Goal: Task Accomplishment & Management: Use online tool/utility

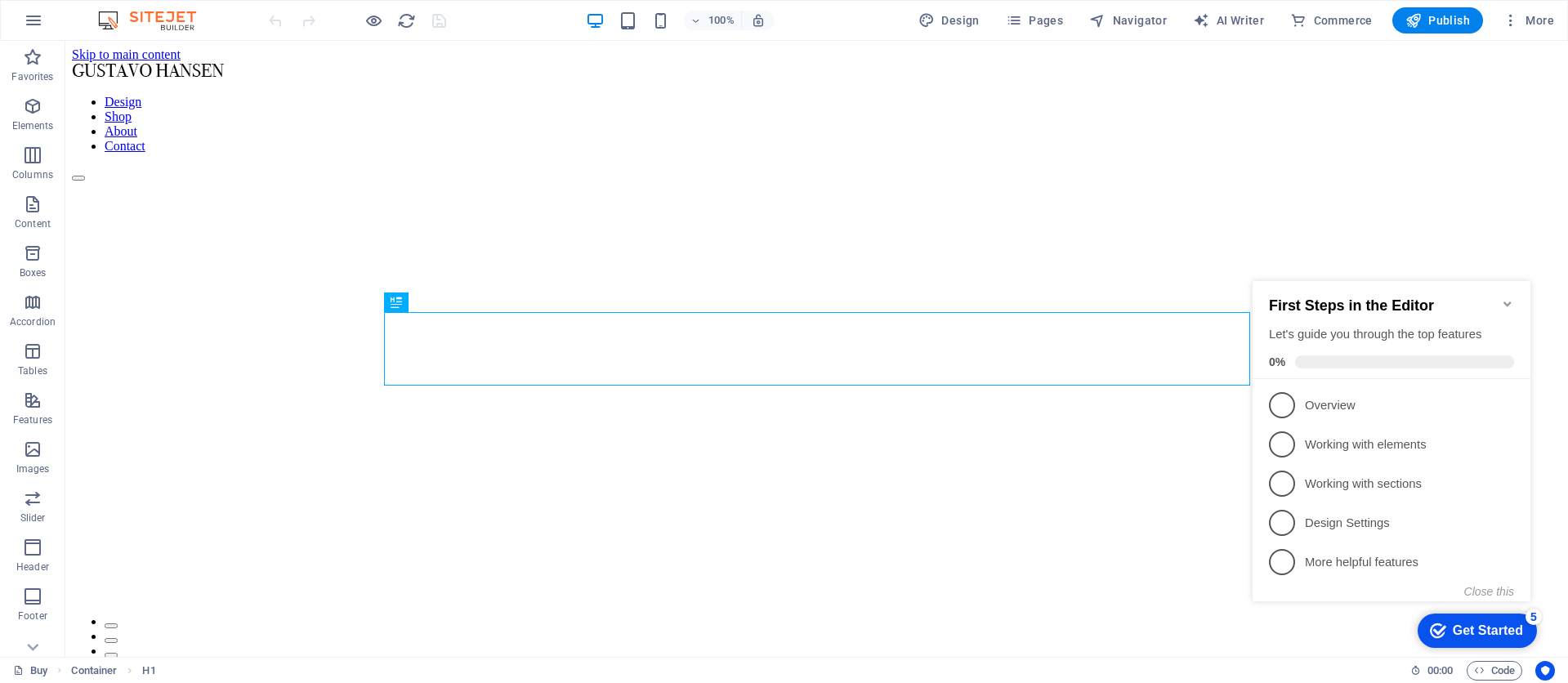
scroll to position [1308, 0]
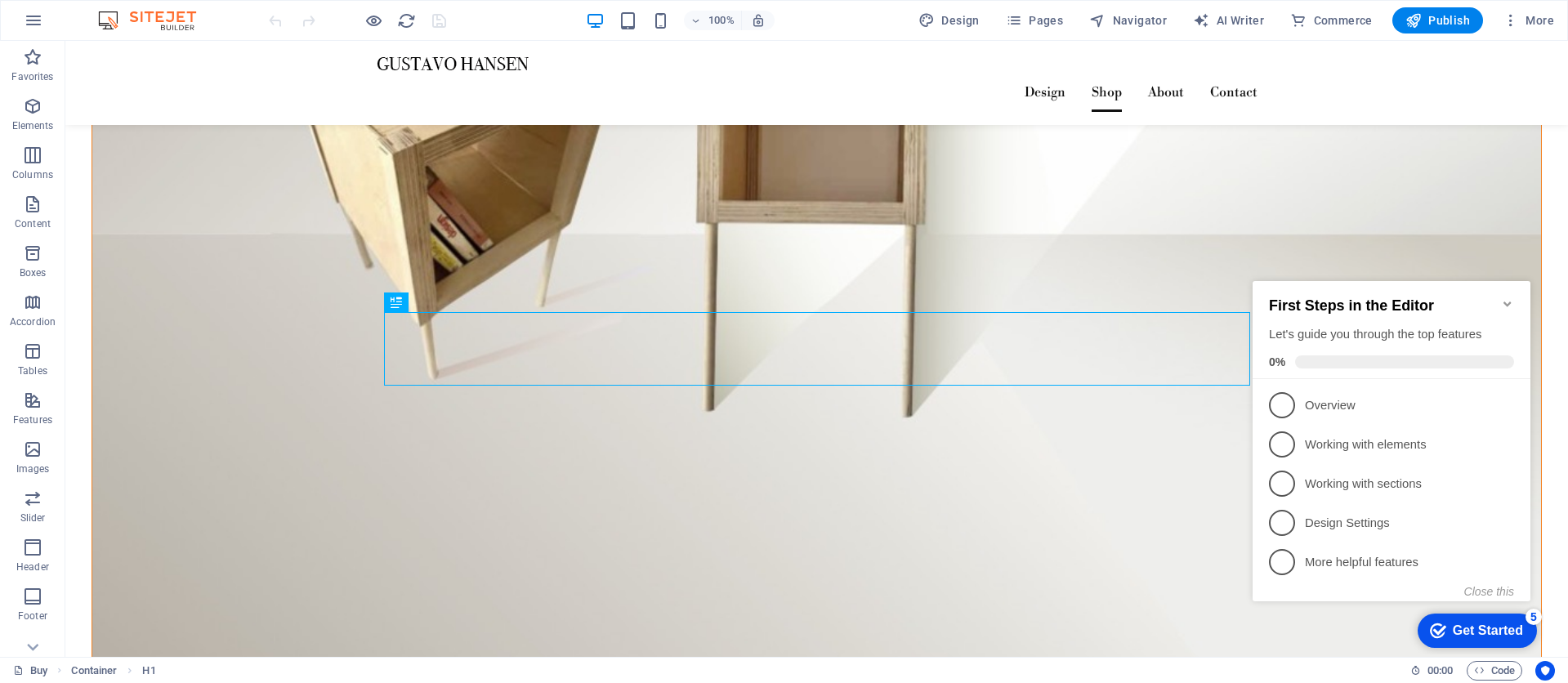
click at [1513, 298] on icon "Minimize checklist" at bounding box center [1507, 304] width 13 height 13
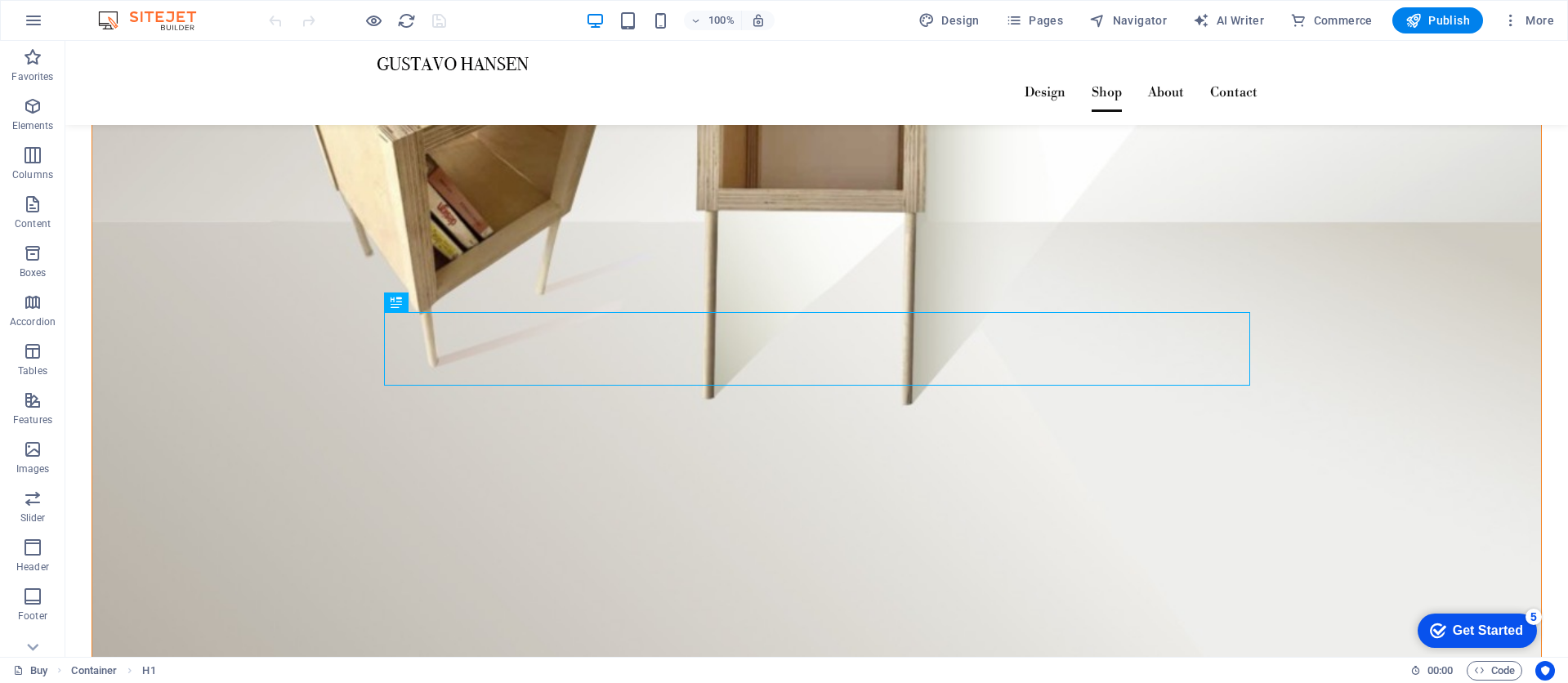
scroll to position [1321, 0]
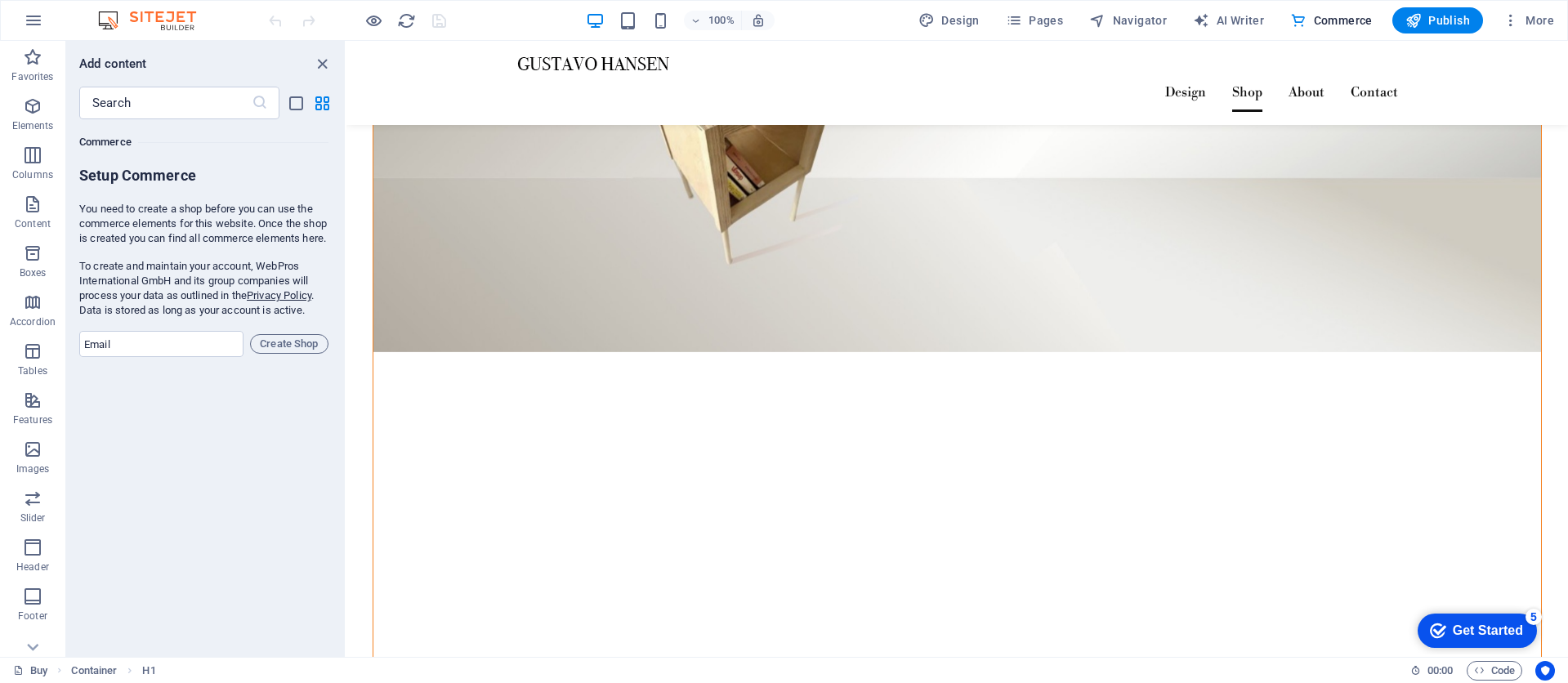
scroll to position [0, 0]
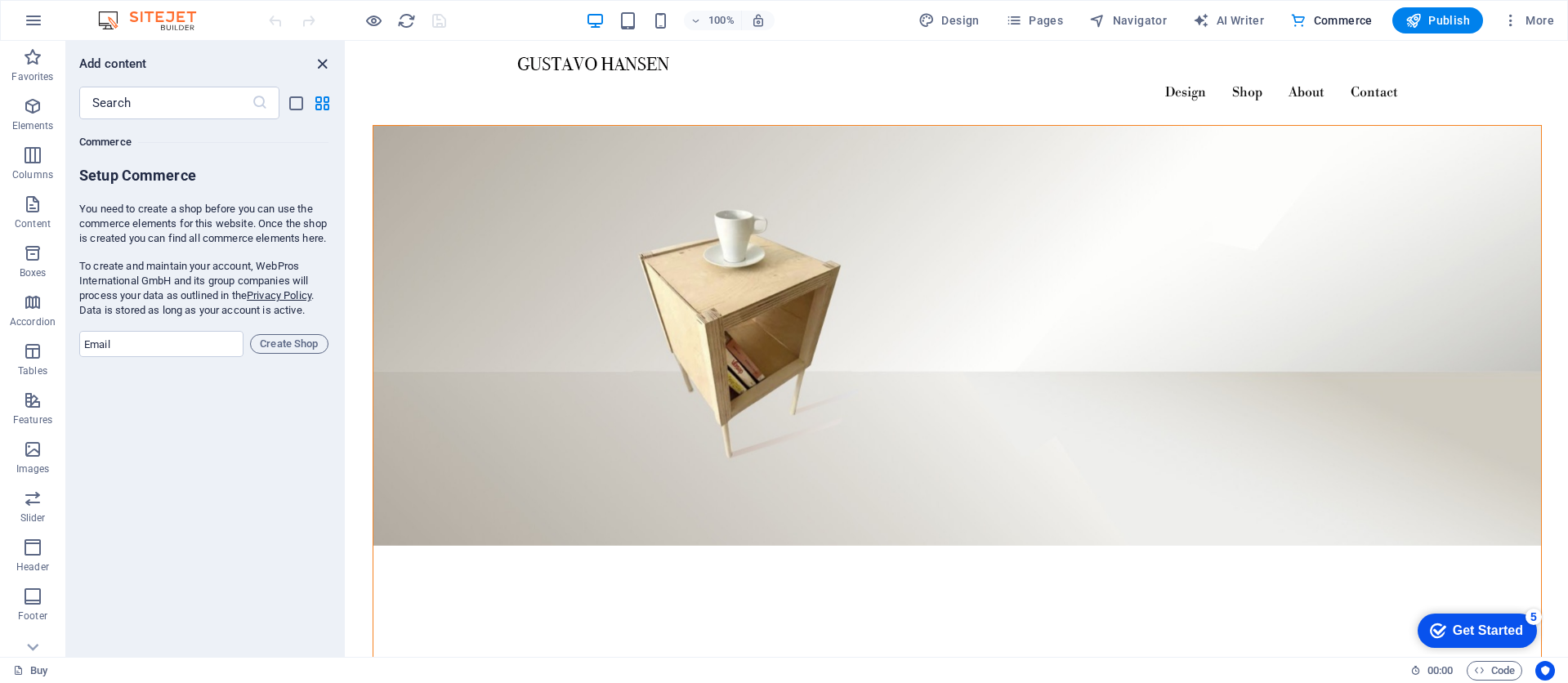
click at [323, 69] on icon "close panel" at bounding box center [321, 64] width 19 height 19
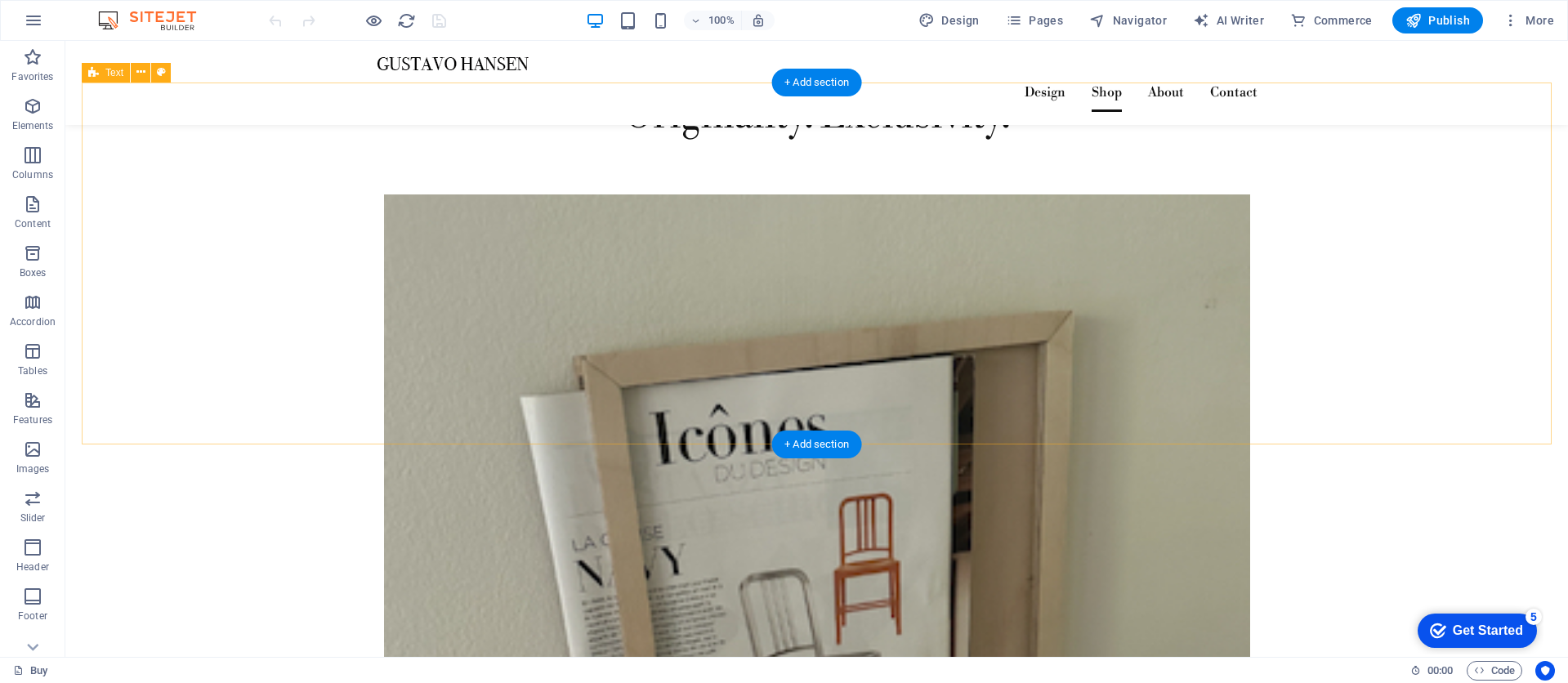
scroll to position [3134, 0]
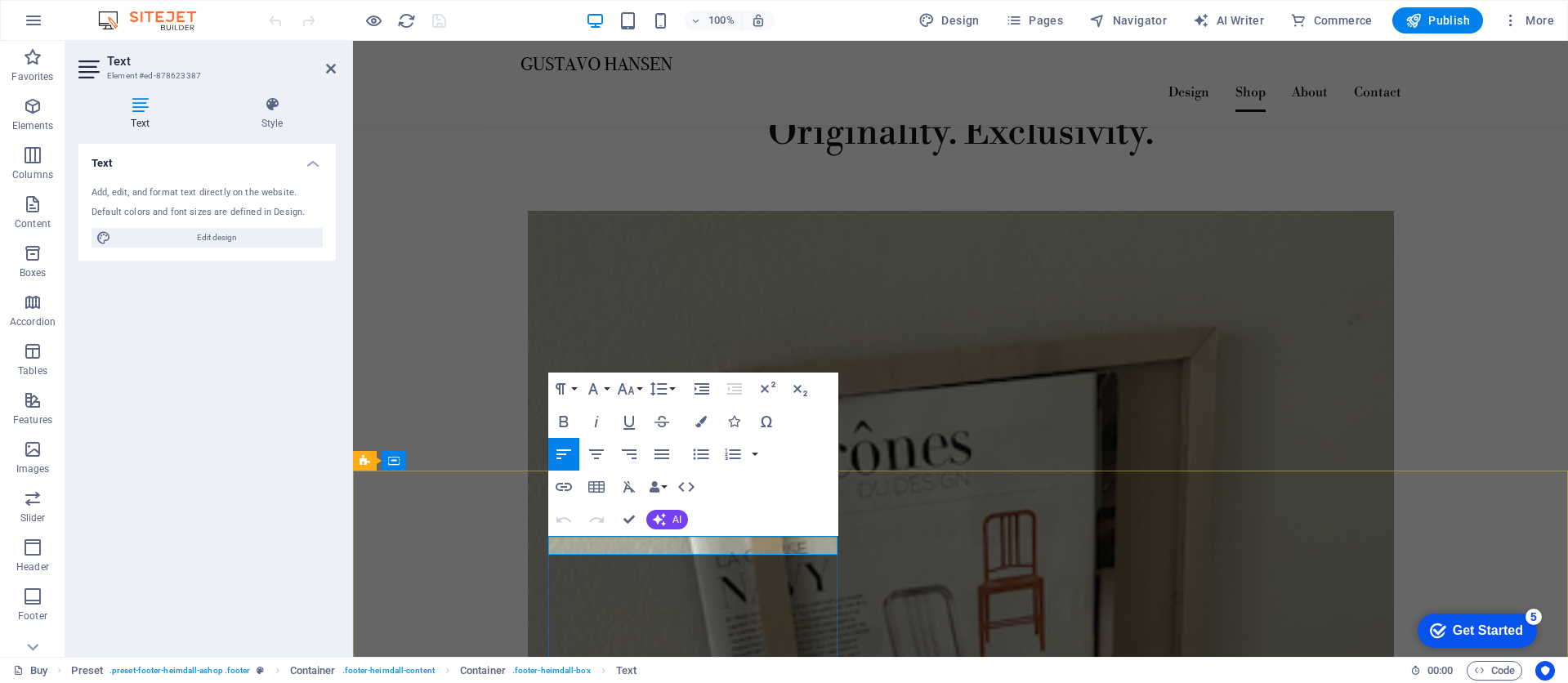
click at [598, 392] on icon "button" at bounding box center [593, 389] width 20 height 20
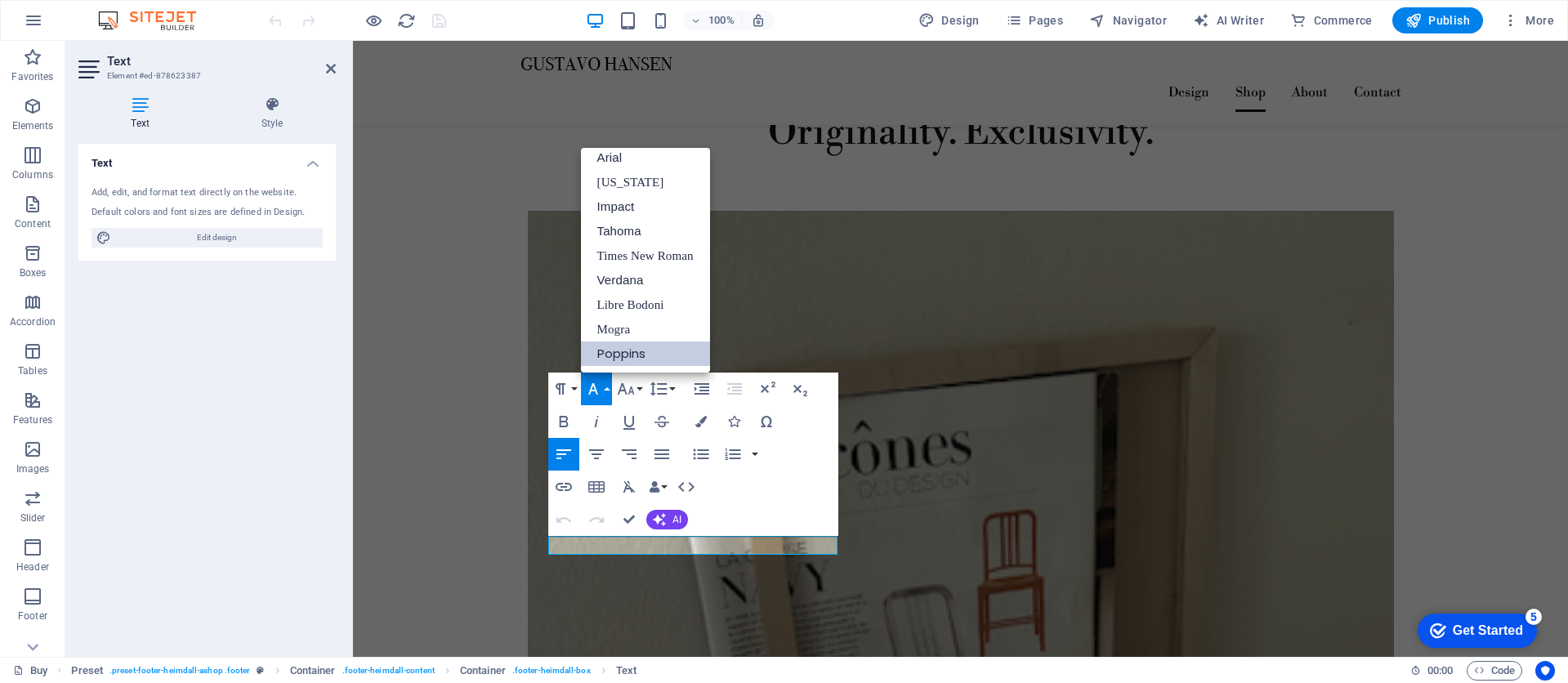
scroll to position [9, 0]
click at [598, 392] on icon "button" at bounding box center [593, 389] width 20 height 20
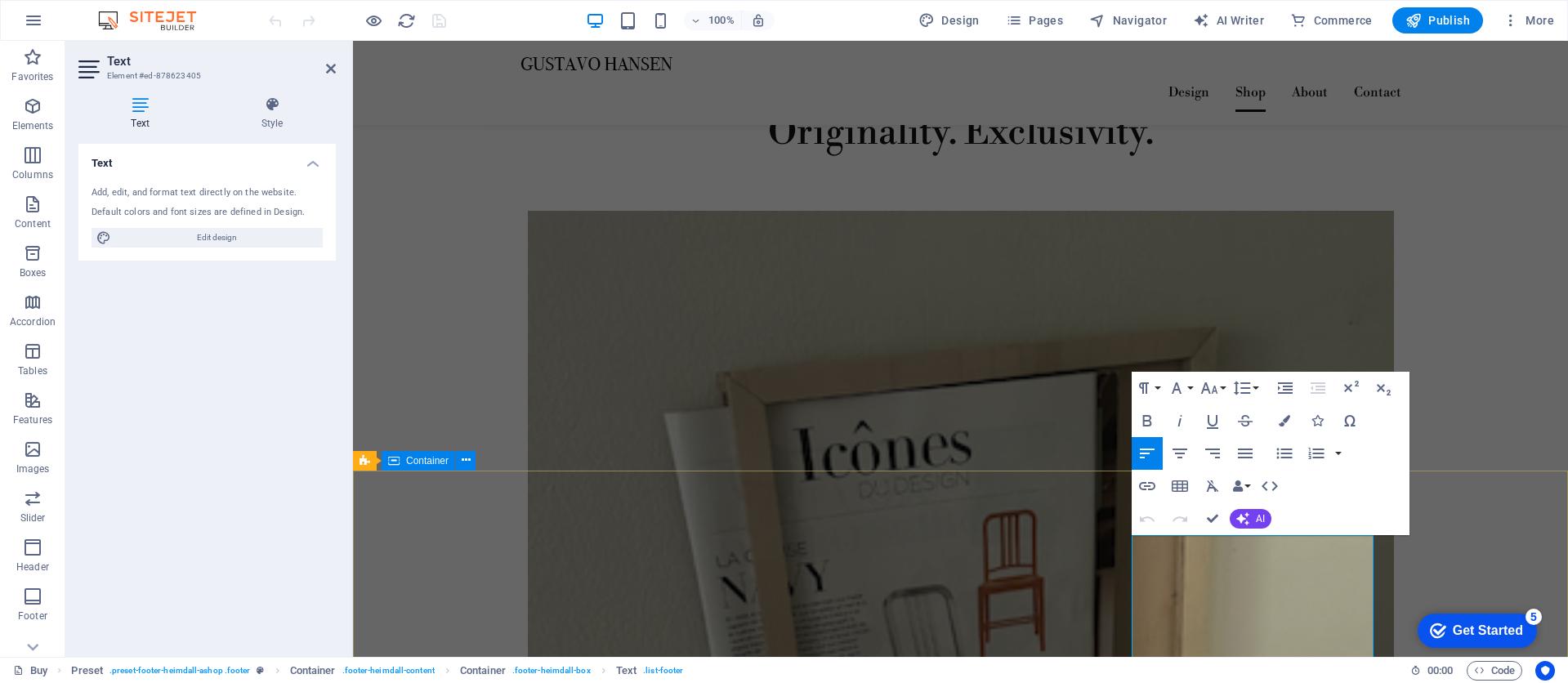
drag, startPoint x: 1170, startPoint y: 564, endPoint x: 1126, endPoint y: 564, distance: 44.0
click at [1175, 386] on icon "button" at bounding box center [1177, 388] width 10 height 12
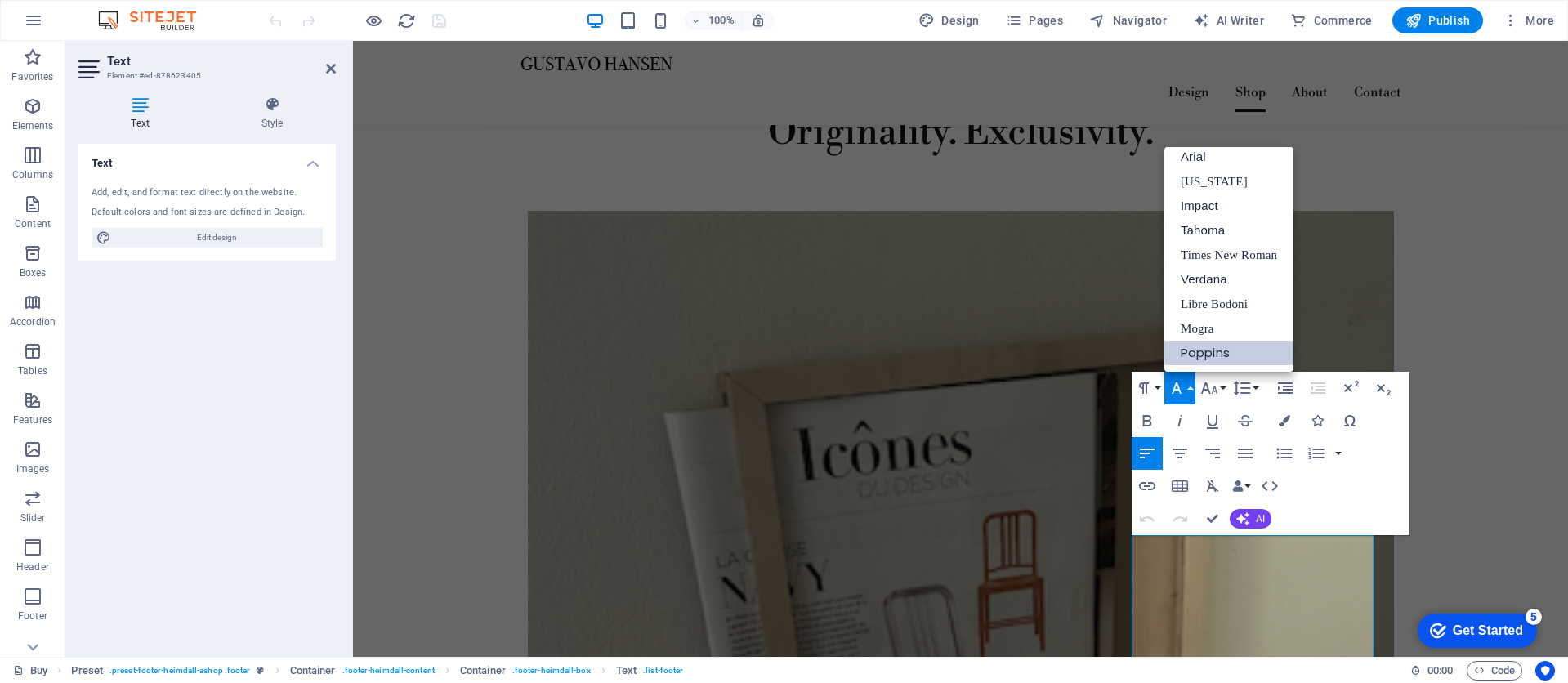
click at [1176, 386] on icon "button" at bounding box center [1177, 388] width 20 height 20
